Goal: Navigation & Orientation: Find specific page/section

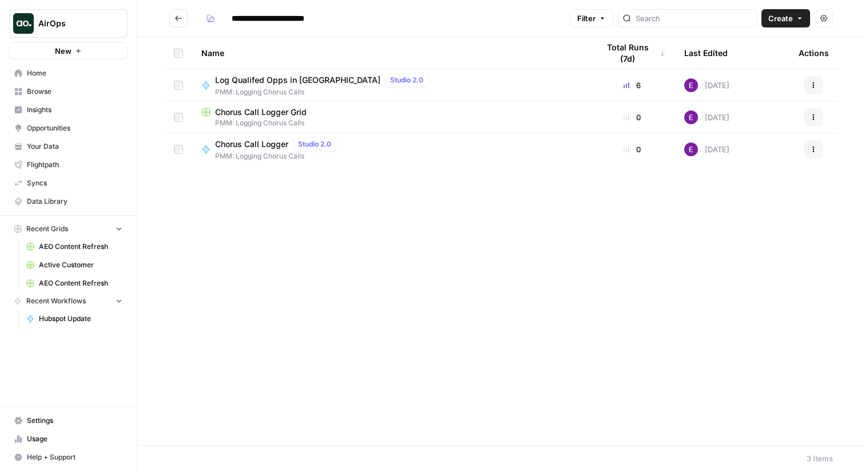
click at [336, 117] on div "Chorus Call Logger Grid" at bounding box center [390, 111] width 379 height 11
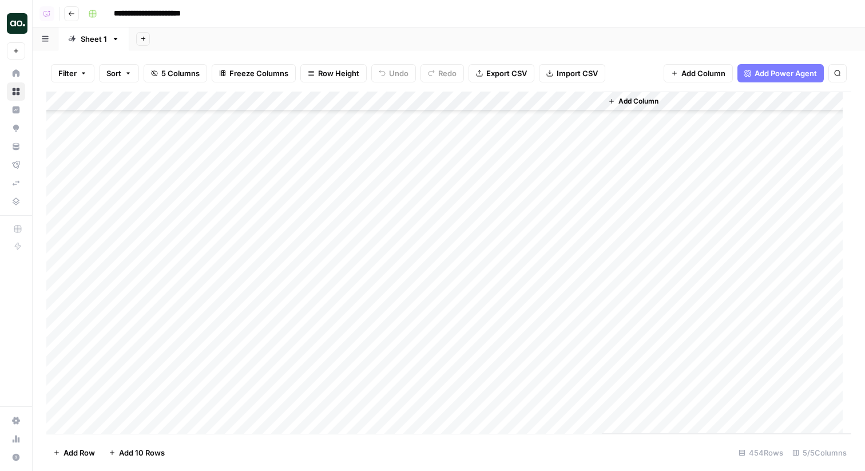
scroll to position [3049, 0]
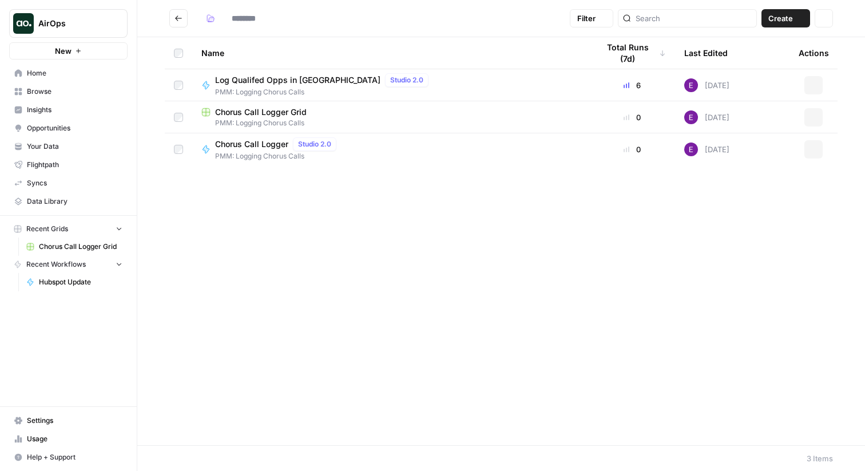
type input "**********"
click at [376, 221] on div "Name Total Runs (7d) Last Edited Actions Log Qualifed Opps in Grid Studio 2.0 P…" at bounding box center [501, 241] width 728 height 408
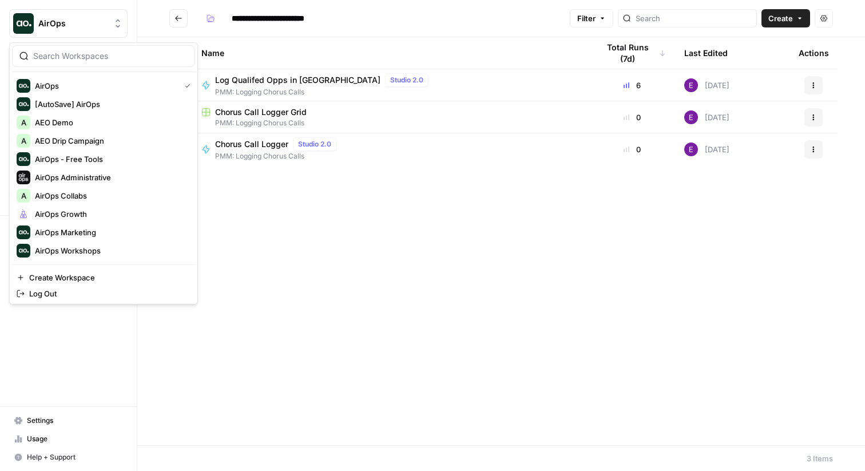
click at [69, 26] on span "AirOps" at bounding box center [72, 23] width 69 height 11
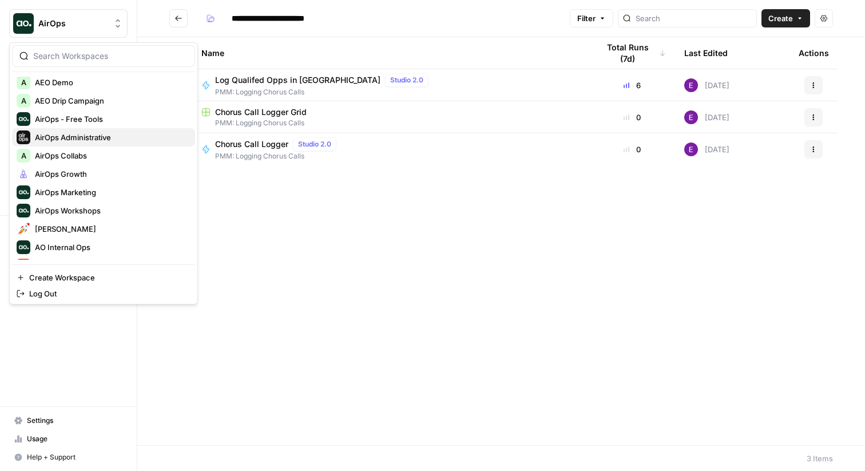
scroll to position [41, 0]
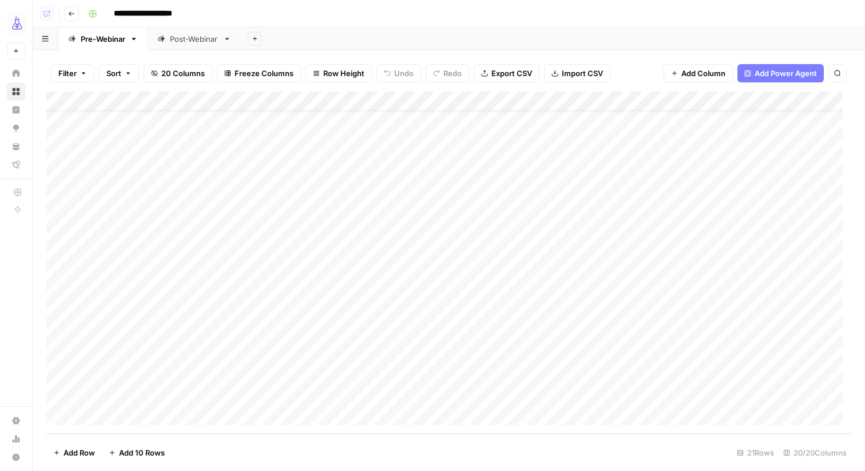
scroll to position [113, 0]
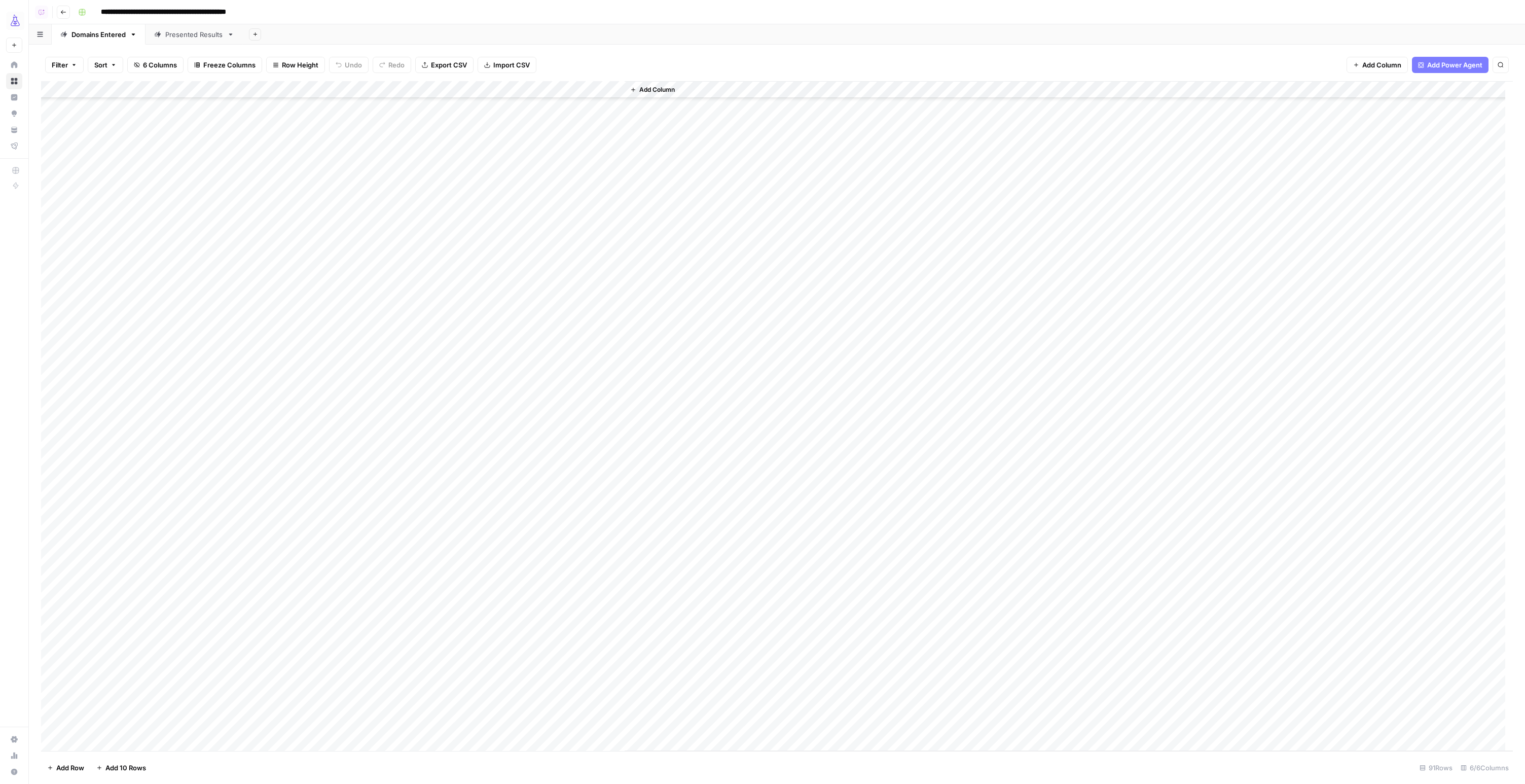
scroll to position [932, 0]
click at [753, 57] on div "Filter Sort 6 Columns Freeze Columns Row Height Undo Redo Export CSV Import CSV…" at bounding box center [776, 65] width 1472 height 33
